Goal: Transaction & Acquisition: Book appointment/travel/reservation

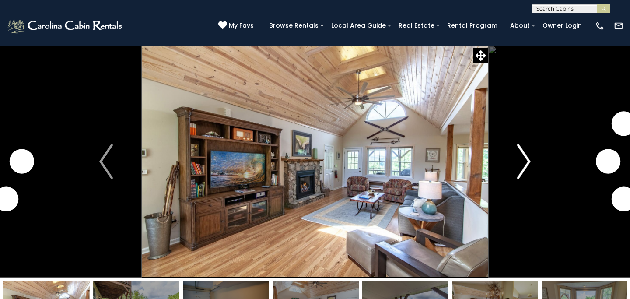
click at [524, 152] on img "Next" at bounding box center [523, 161] width 13 height 35
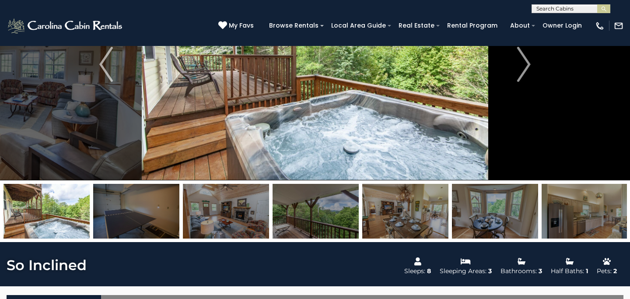
scroll to position [92, 0]
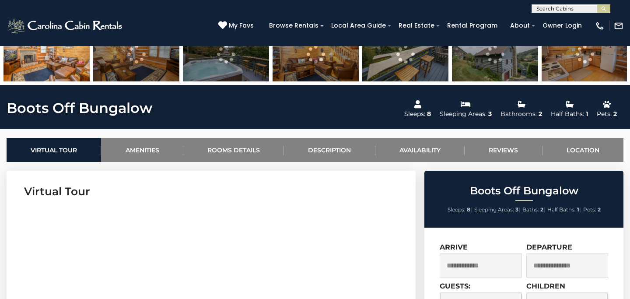
scroll to position [451, 0]
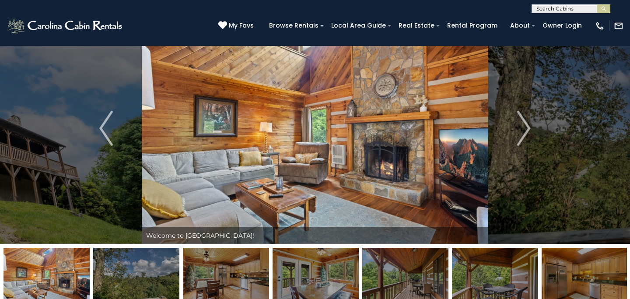
scroll to position [26, 0]
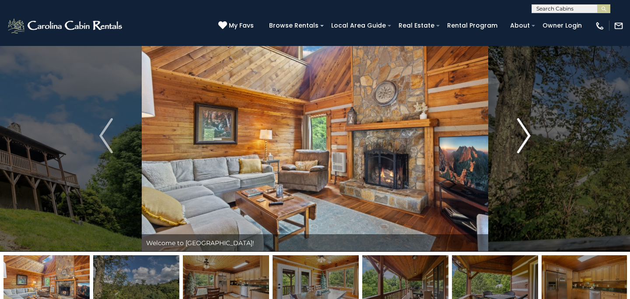
click at [522, 141] on img "Next" at bounding box center [523, 135] width 13 height 35
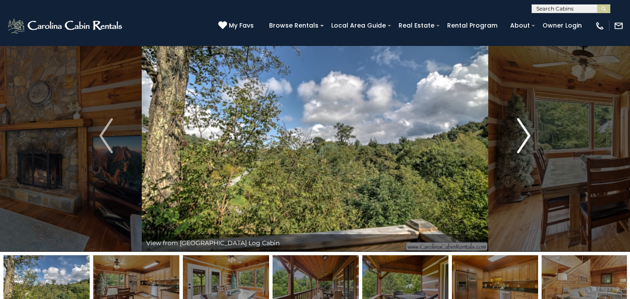
click at [522, 141] on img "Next" at bounding box center [523, 135] width 13 height 35
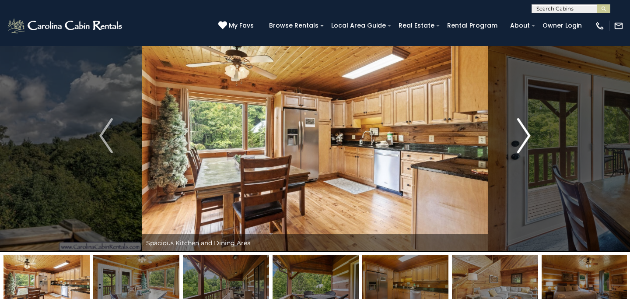
click at [522, 141] on img "Next" at bounding box center [523, 135] width 13 height 35
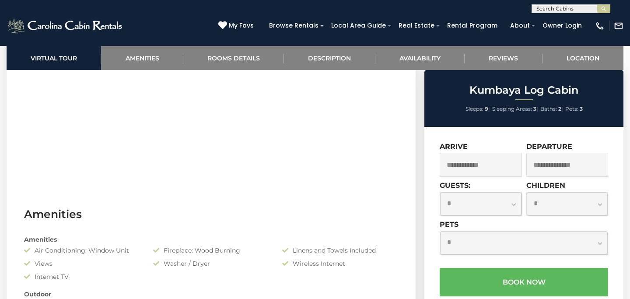
scroll to position [524, 0]
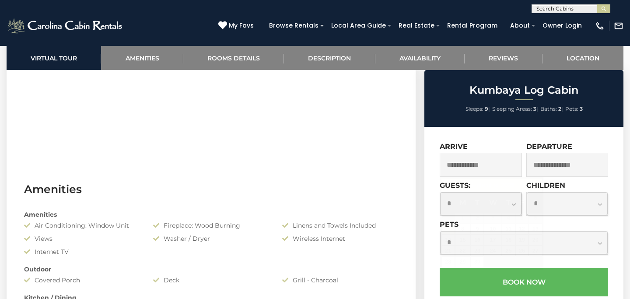
click at [481, 163] on input "text" at bounding box center [481, 165] width 82 height 24
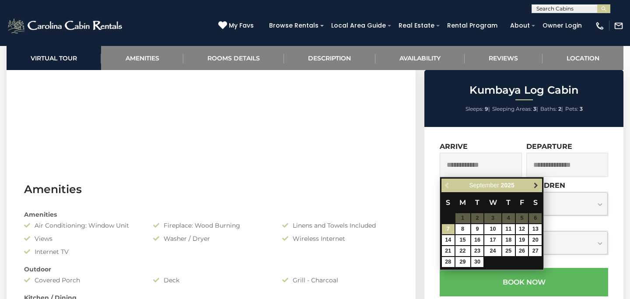
click at [535, 189] on link "Next" at bounding box center [536, 185] width 11 height 11
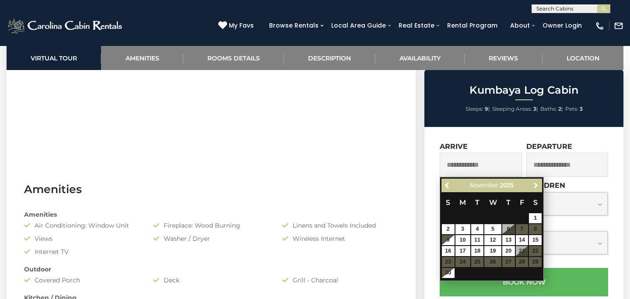
click at [535, 189] on link "Next" at bounding box center [536, 185] width 11 height 11
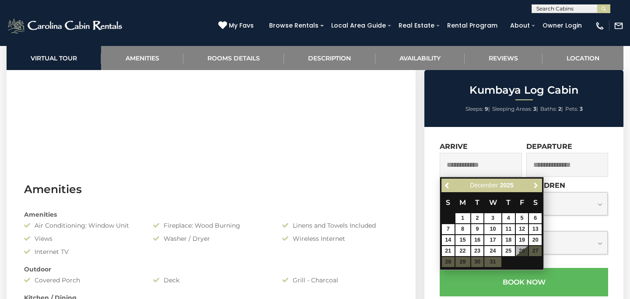
click at [535, 189] on link "Next" at bounding box center [536, 185] width 11 height 11
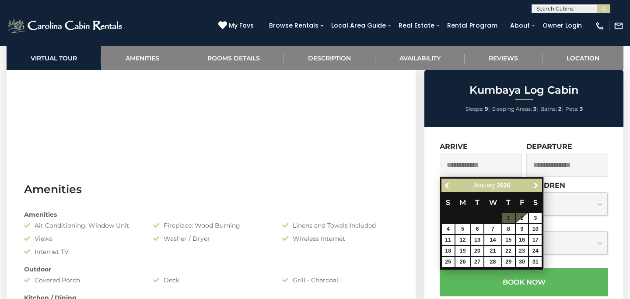
click at [535, 189] on link "Next" at bounding box center [536, 185] width 11 height 11
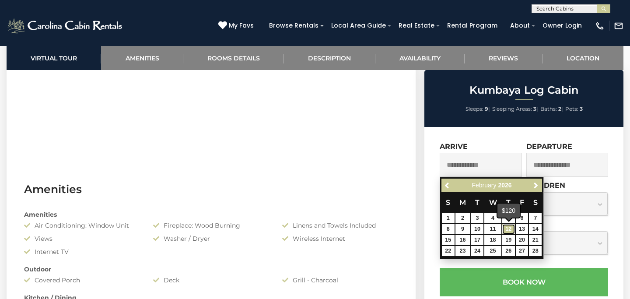
click at [512, 226] on link "12" at bounding box center [509, 229] width 13 height 10
type input "**********"
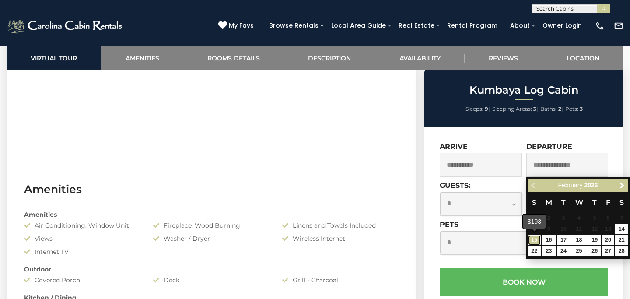
click at [532, 243] on link "15" at bounding box center [534, 240] width 13 height 10
type input "**********"
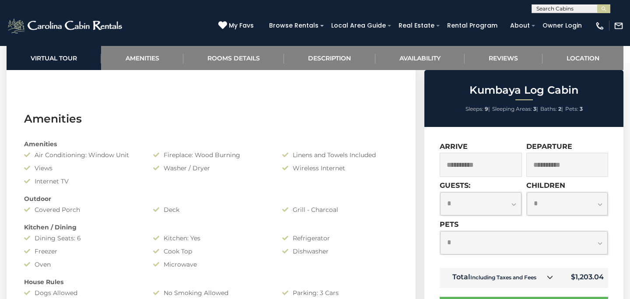
scroll to position [595, 0]
